Goal: Task Accomplishment & Management: Manage account settings

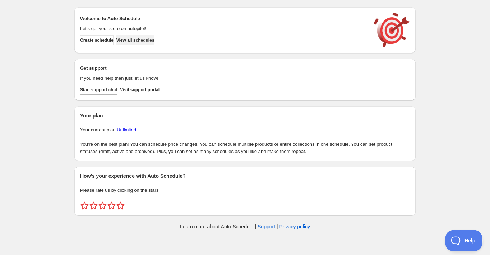
click at [141, 38] on span "View all schedules" at bounding box center [135, 40] width 38 height 6
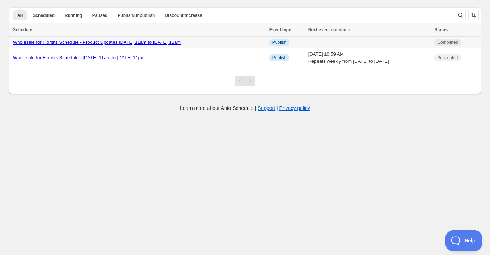
click at [145, 43] on link "Wholesale for Florists Schedule - Product Updates [DATE] 11am to [DATE] 11am" at bounding box center [97, 41] width 168 height 5
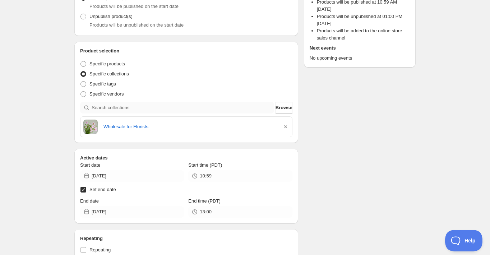
scroll to position [108, 0]
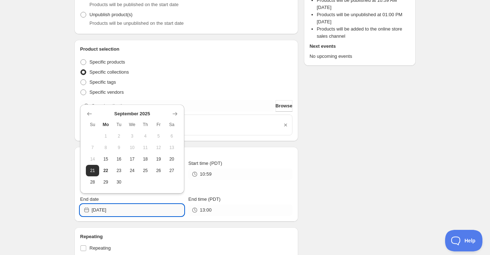
click at [127, 211] on input "[DATE]" at bounding box center [138, 209] width 92 height 11
click at [175, 112] on icon "Show next month, October 2025" at bounding box center [174, 113] width 7 height 7
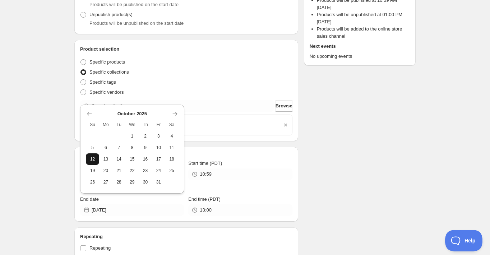
click at [93, 159] on span "12" at bounding box center [93, 159] width 8 height 6
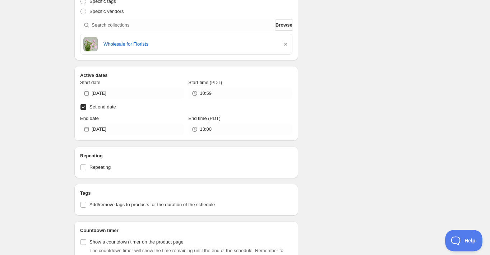
scroll to position [185, 0]
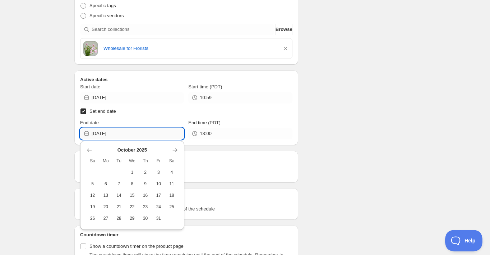
click at [119, 132] on input "[DATE]" at bounding box center [138, 133] width 92 height 11
click at [89, 150] on icon "Show previous month, September 2025" at bounding box center [89, 150] width 5 height 4
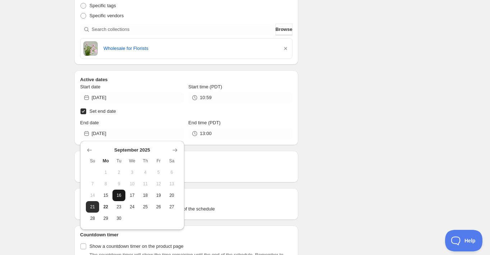
drag, startPoint x: 105, startPoint y: 192, endPoint x: 117, endPoint y: 195, distance: 11.7
click at [117, 194] on tr "14 15 16 17 18 19 20" at bounding box center [132, 195] width 92 height 11
click at [117, 195] on span "16" at bounding box center [119, 195] width 8 height 6
type input "[DATE]"
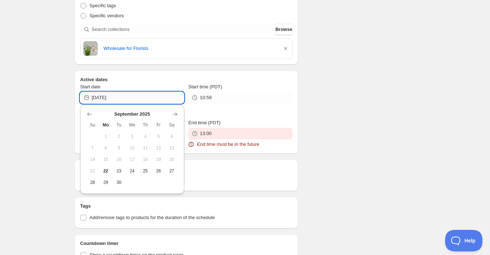
click at [120, 98] on input "[DATE]" at bounding box center [138, 97] width 92 height 11
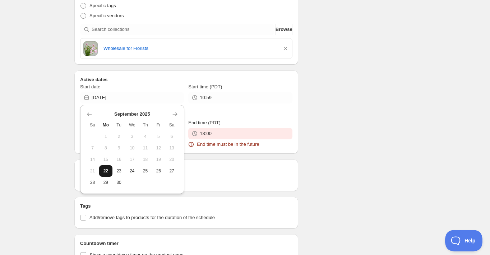
click at [103, 172] on span "22" at bounding box center [106, 171] width 8 height 6
type input "[DATE]"
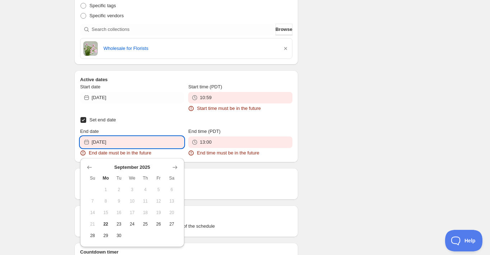
click at [124, 144] on input "[DATE]" at bounding box center [138, 141] width 92 height 11
click at [117, 226] on span "23" at bounding box center [119, 224] width 8 height 6
type input "[DATE]"
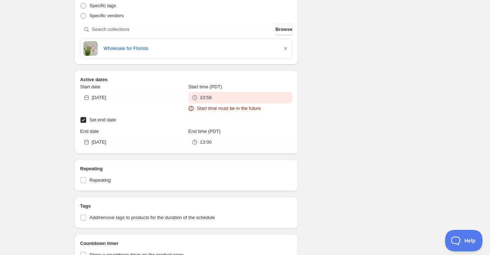
click at [249, 121] on label "Set end date" at bounding box center [186, 120] width 212 height 10
click at [86, 121] on input "Set end date" at bounding box center [83, 120] width 6 height 6
checkbox input "false"
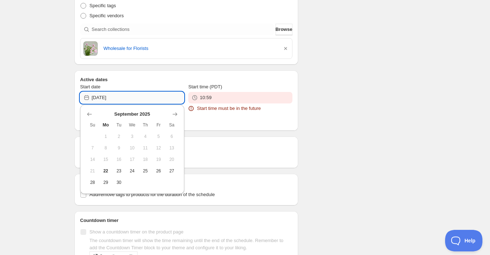
click at [129, 99] on input "[DATE]" at bounding box center [138, 97] width 92 height 11
click at [222, 99] on input "10:59" at bounding box center [246, 97] width 92 height 11
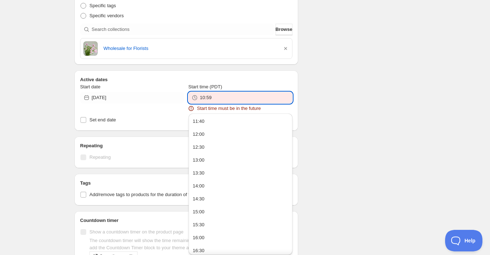
drag, startPoint x: 222, startPoint y: 99, endPoint x: 217, endPoint y: 99, distance: 4.7
click at [217, 99] on input "10:59" at bounding box center [246, 97] width 92 height 11
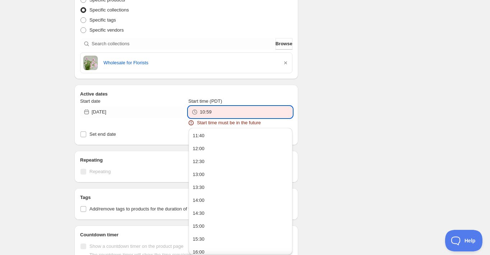
scroll to position [160, 0]
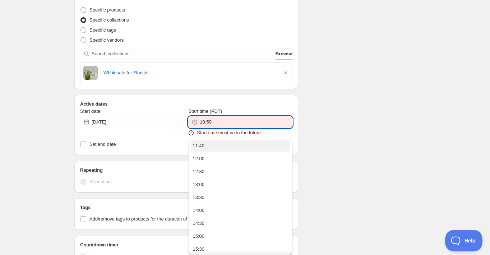
click at [211, 144] on button "11:40" at bounding box center [240, 145] width 99 height 11
drag, startPoint x: 215, startPoint y: 122, endPoint x: 210, endPoint y: 122, distance: 4.7
click at [210, 122] on input "11:40" at bounding box center [246, 121] width 92 height 11
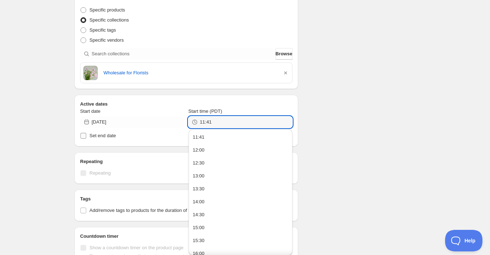
type input "11:41"
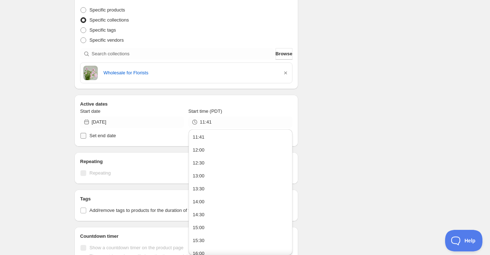
click at [113, 137] on span "Set end date" at bounding box center [102, 135] width 27 height 5
click at [86, 137] on input "Set end date" at bounding box center [83, 136] width 6 height 6
checkbox input "true"
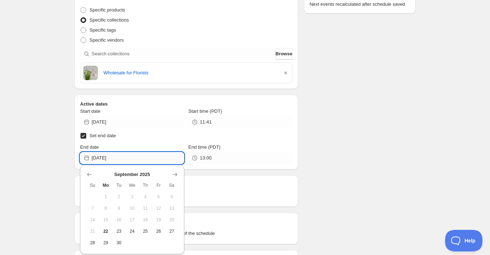
click at [124, 158] on input "[DATE]" at bounding box center [138, 157] width 92 height 11
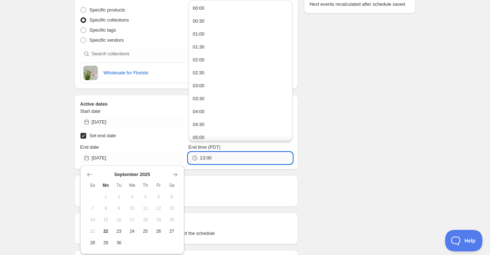
click at [205, 160] on input "13:00" at bounding box center [246, 157] width 92 height 11
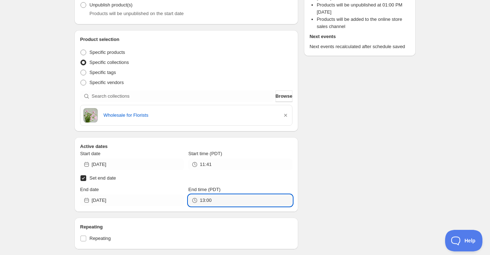
scroll to position [120, 0]
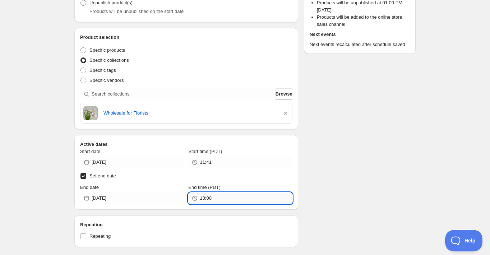
click at [210, 197] on input "13:00" at bounding box center [246, 197] width 92 height 11
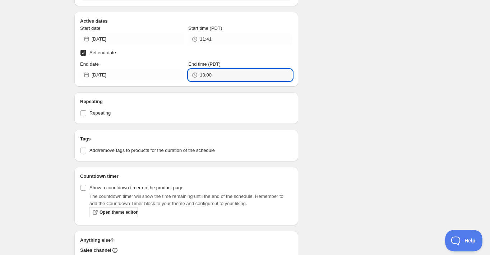
scroll to position [304, 0]
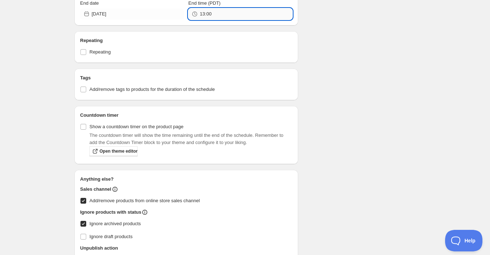
click at [209, 13] on input "13:00" at bounding box center [246, 13] width 92 height 11
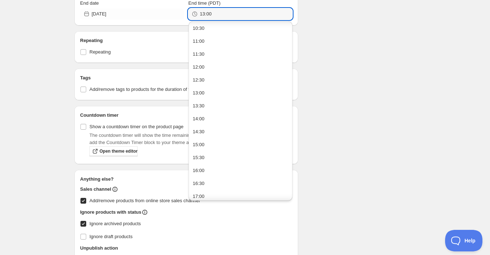
scroll to position [273, 0]
click at [200, 41] on div "11:00" at bounding box center [199, 40] width 12 height 7
type input "11:00"
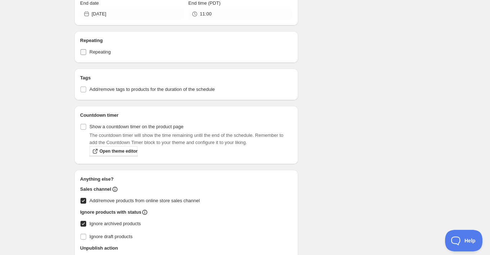
click at [94, 55] on label "Repeating" at bounding box center [186, 52] width 212 height 10
click at [86, 55] on input "Repeating" at bounding box center [83, 52] width 6 height 6
checkbox input "true"
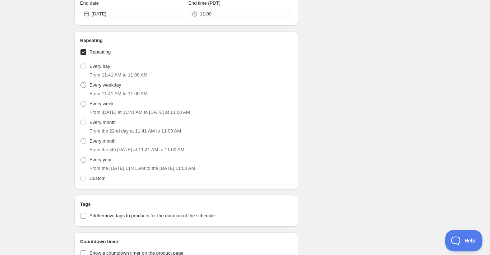
click at [99, 88] on span "Every weekday" at bounding box center [105, 85] width 32 height 7
click at [81, 83] on input "Every weekday" at bounding box center [80, 82] width 0 height 0
radio input "true"
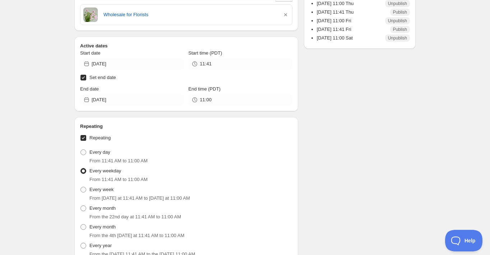
scroll to position [242, 0]
